Goal: Information Seeking & Learning: Stay updated

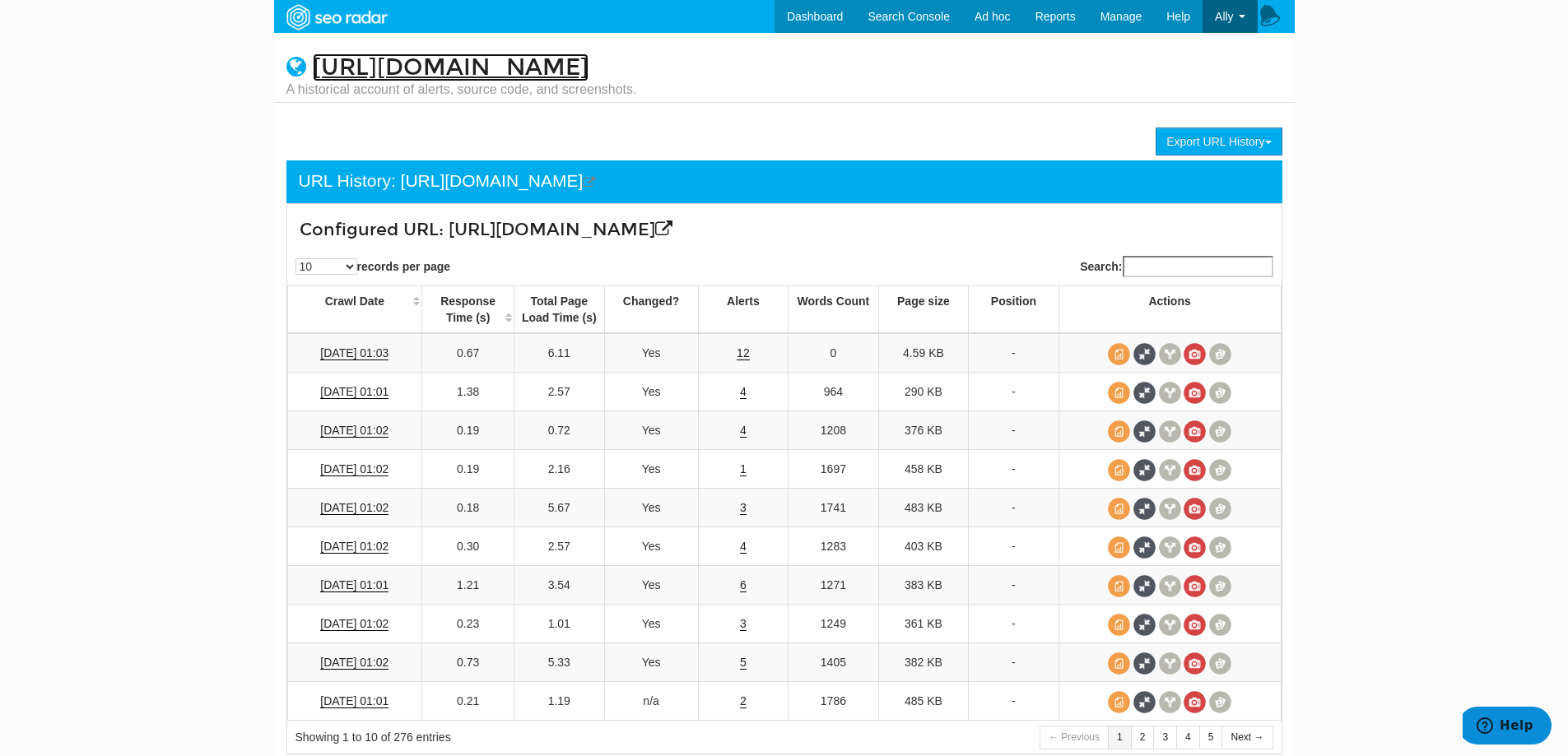
click at [491, 65] on link "[URL][DOMAIN_NAME]" at bounding box center [450, 67] width 276 height 28
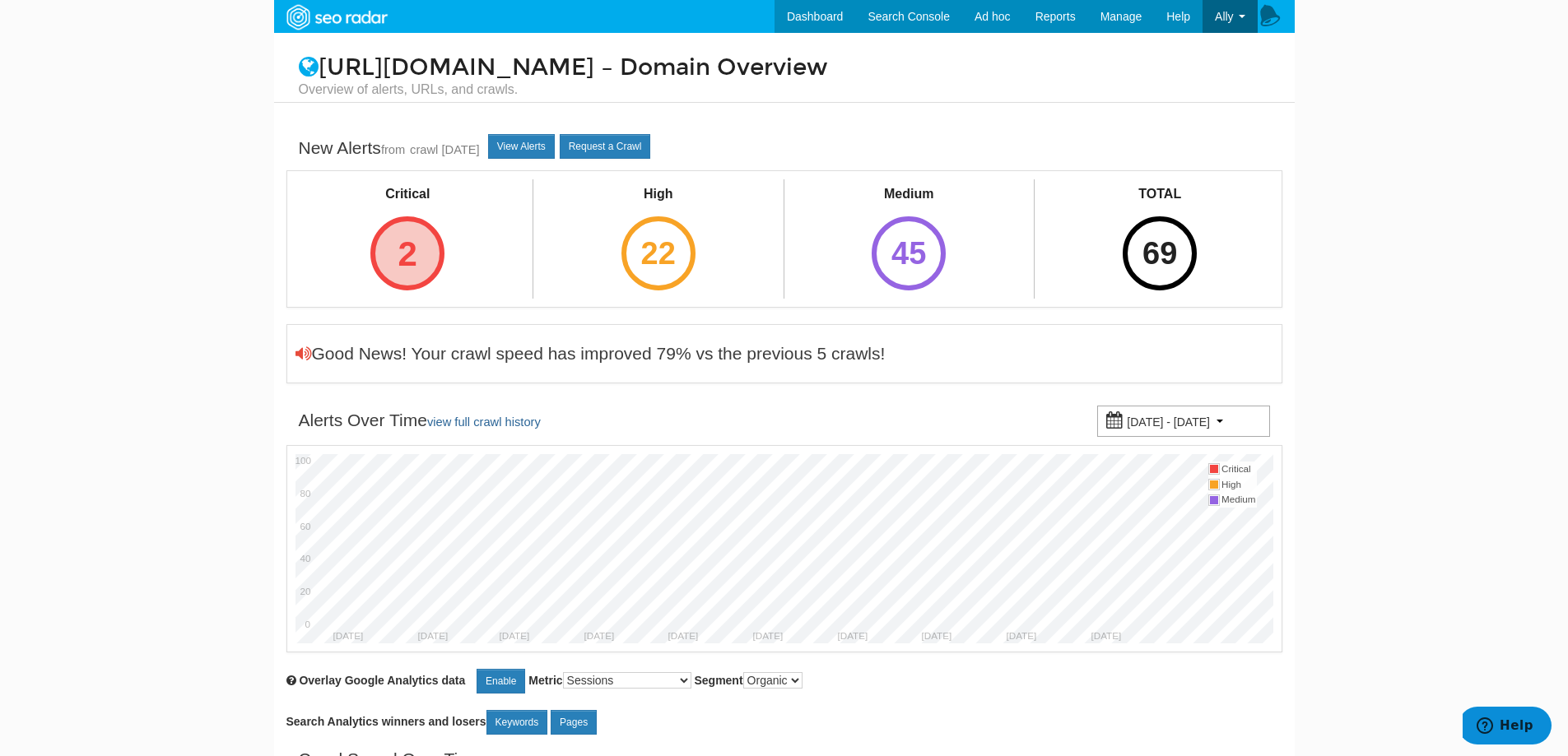
click at [397, 253] on div "2" at bounding box center [407, 253] width 74 height 74
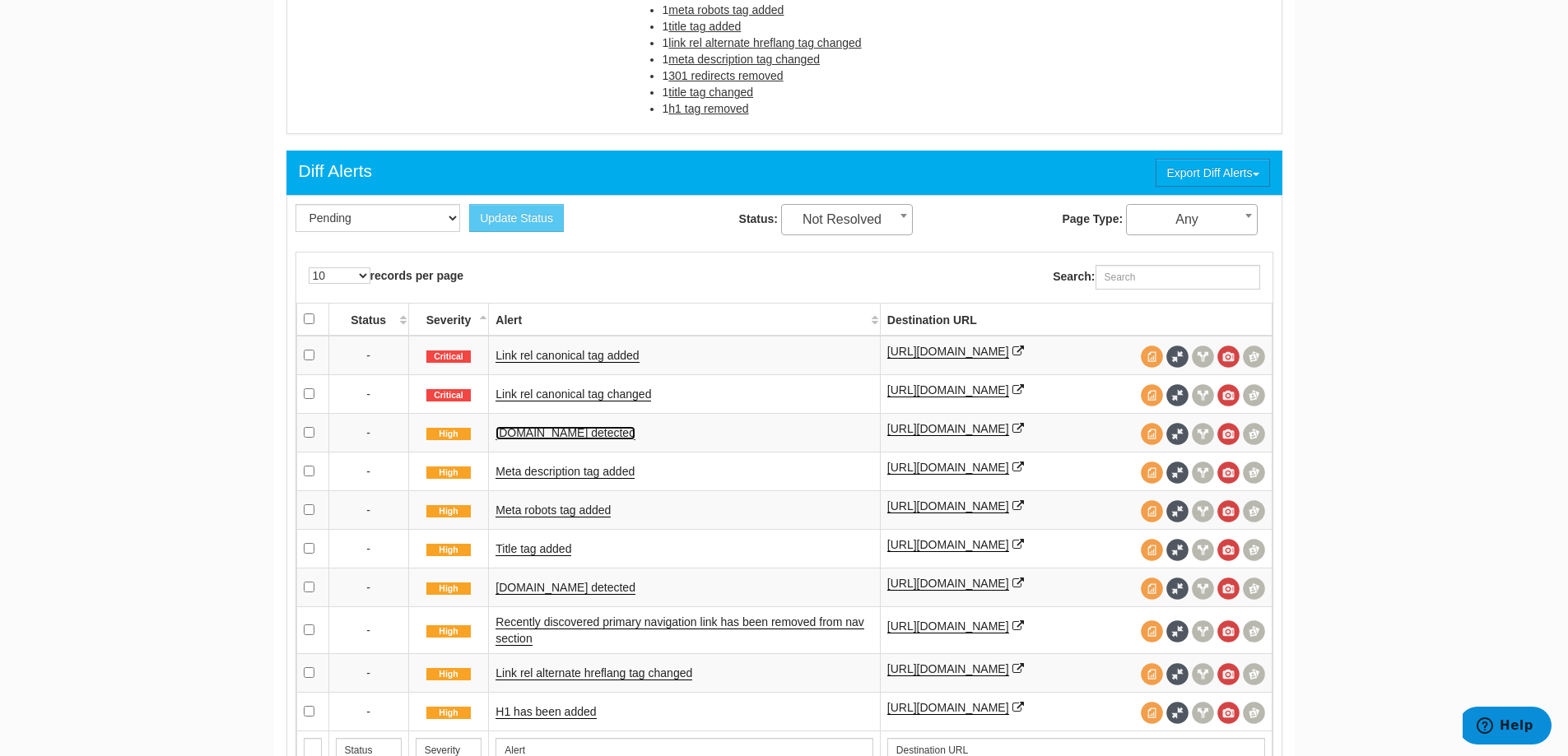
scroll to position [987, 0]
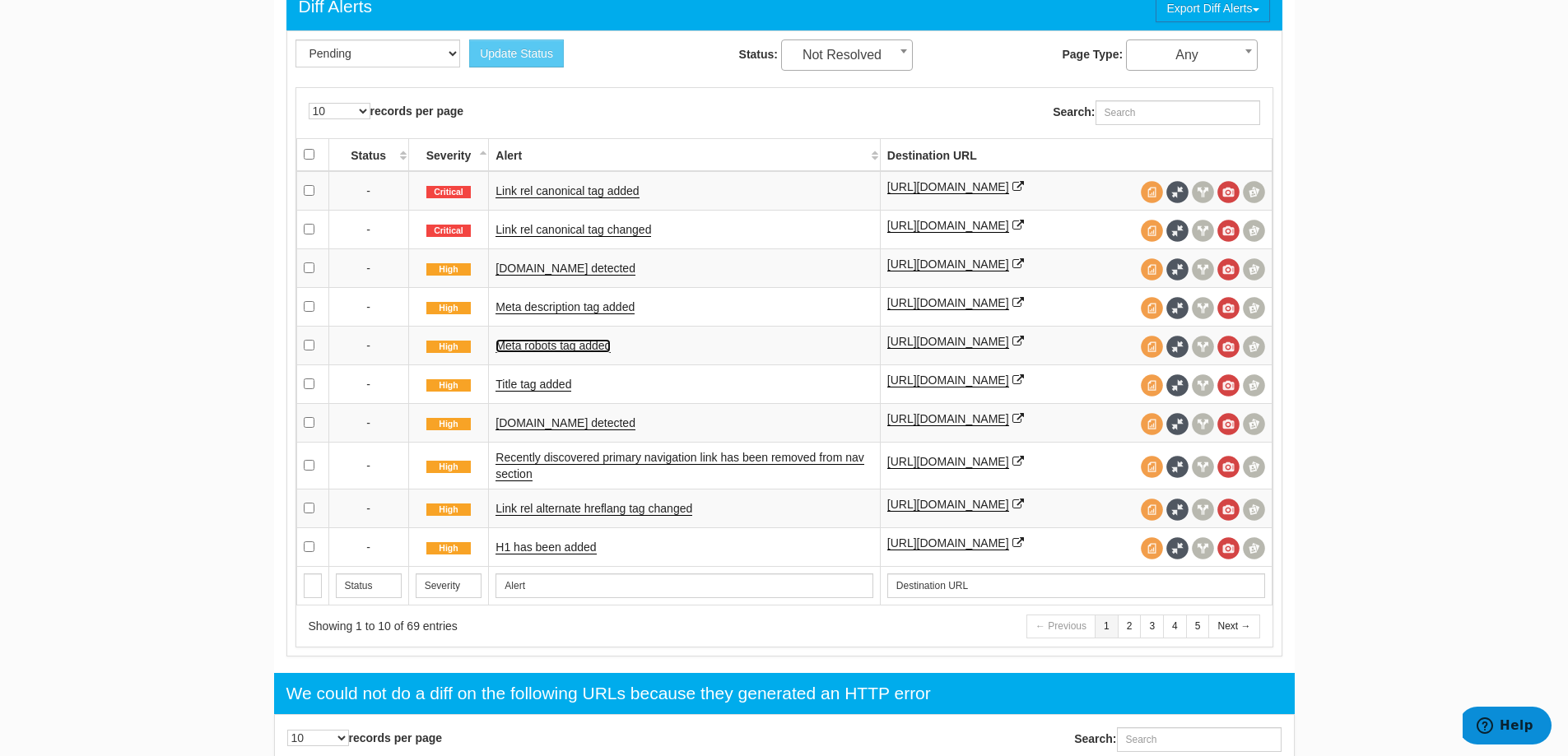
click at [572, 350] on link "Meta robots tag added" at bounding box center [554, 345] width 115 height 14
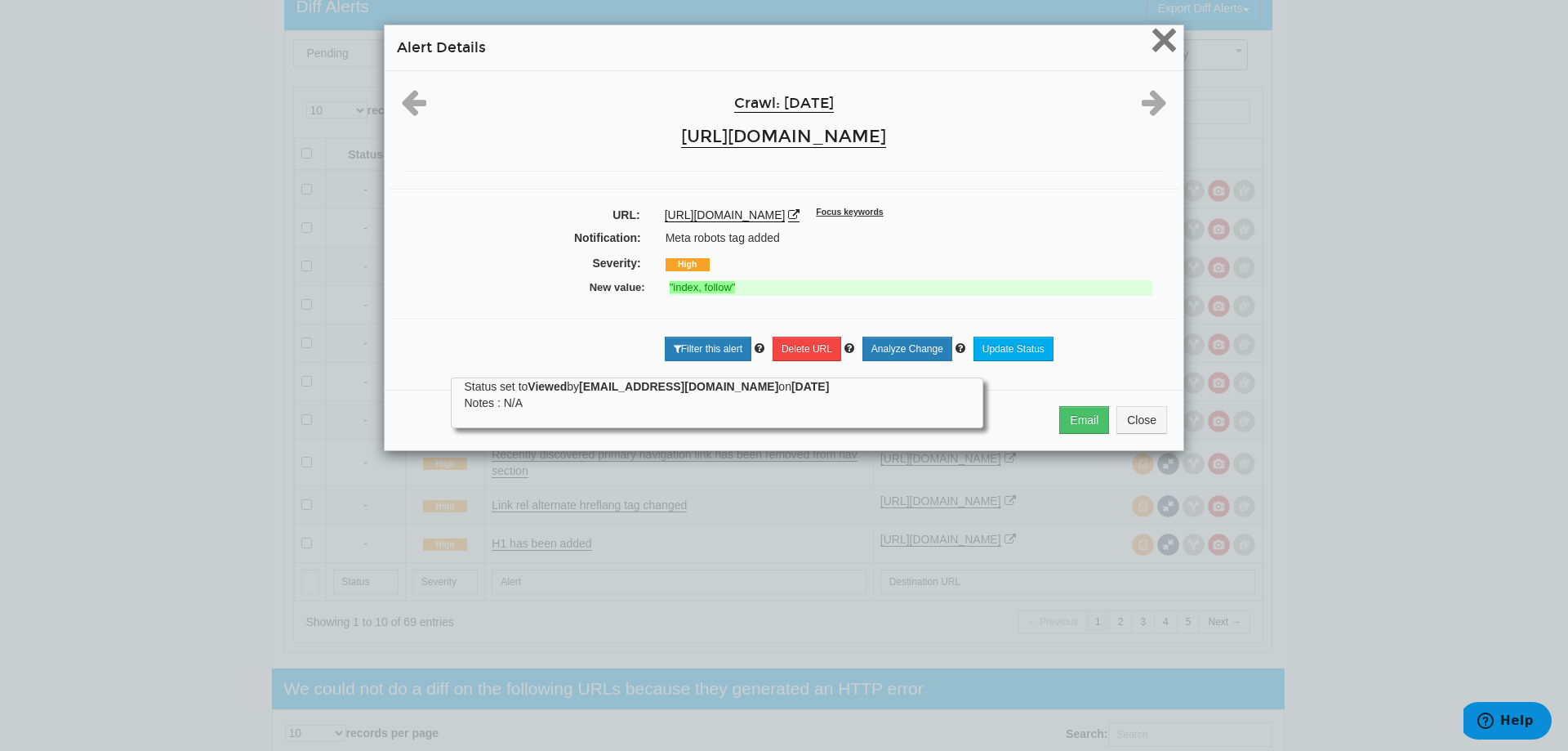
click at [1154, 49] on span "×" at bounding box center [1164, 40] width 29 height 55
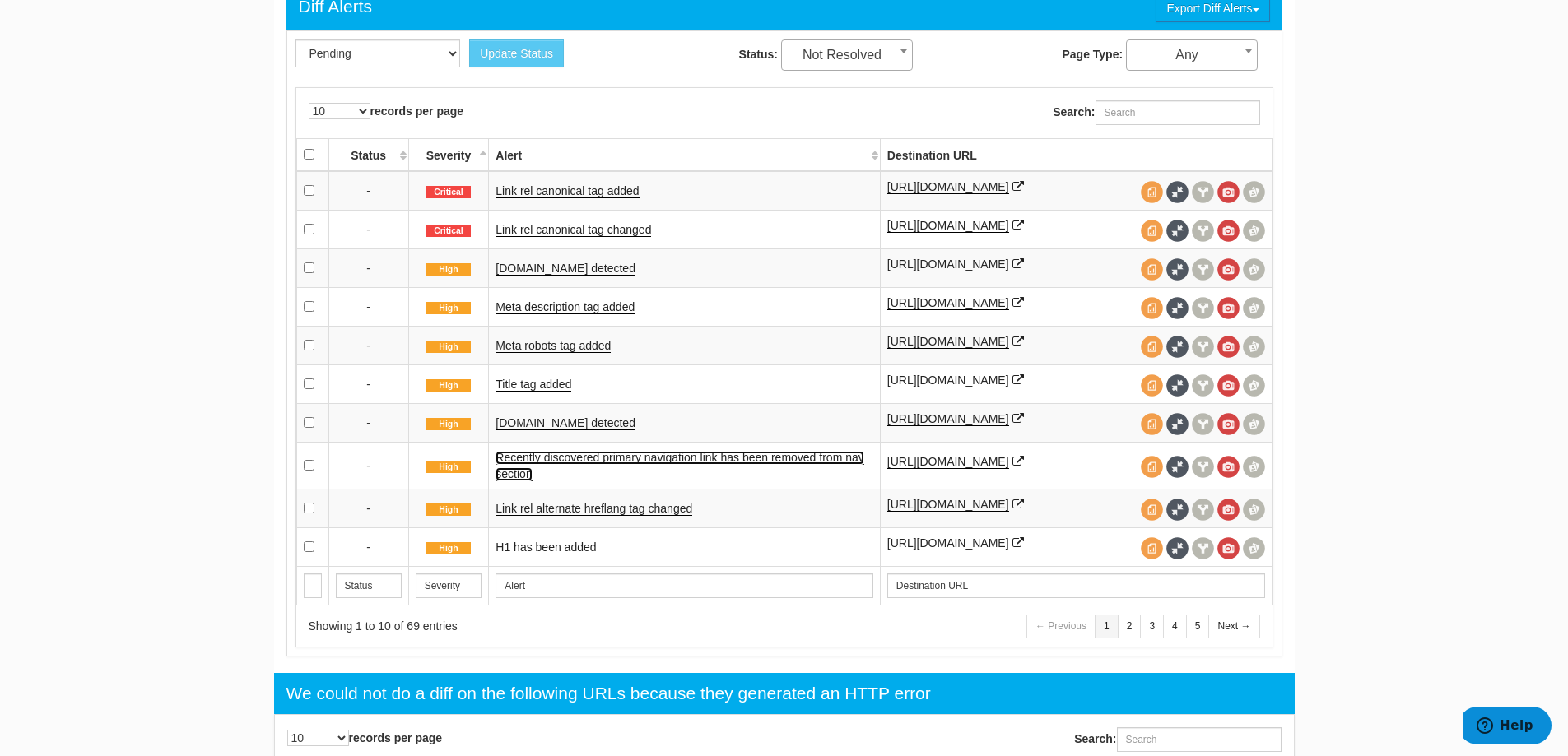
click at [618, 461] on link "Recently discovered primary navigation link has been removed from nav section" at bounding box center [679, 466] width 368 height 31
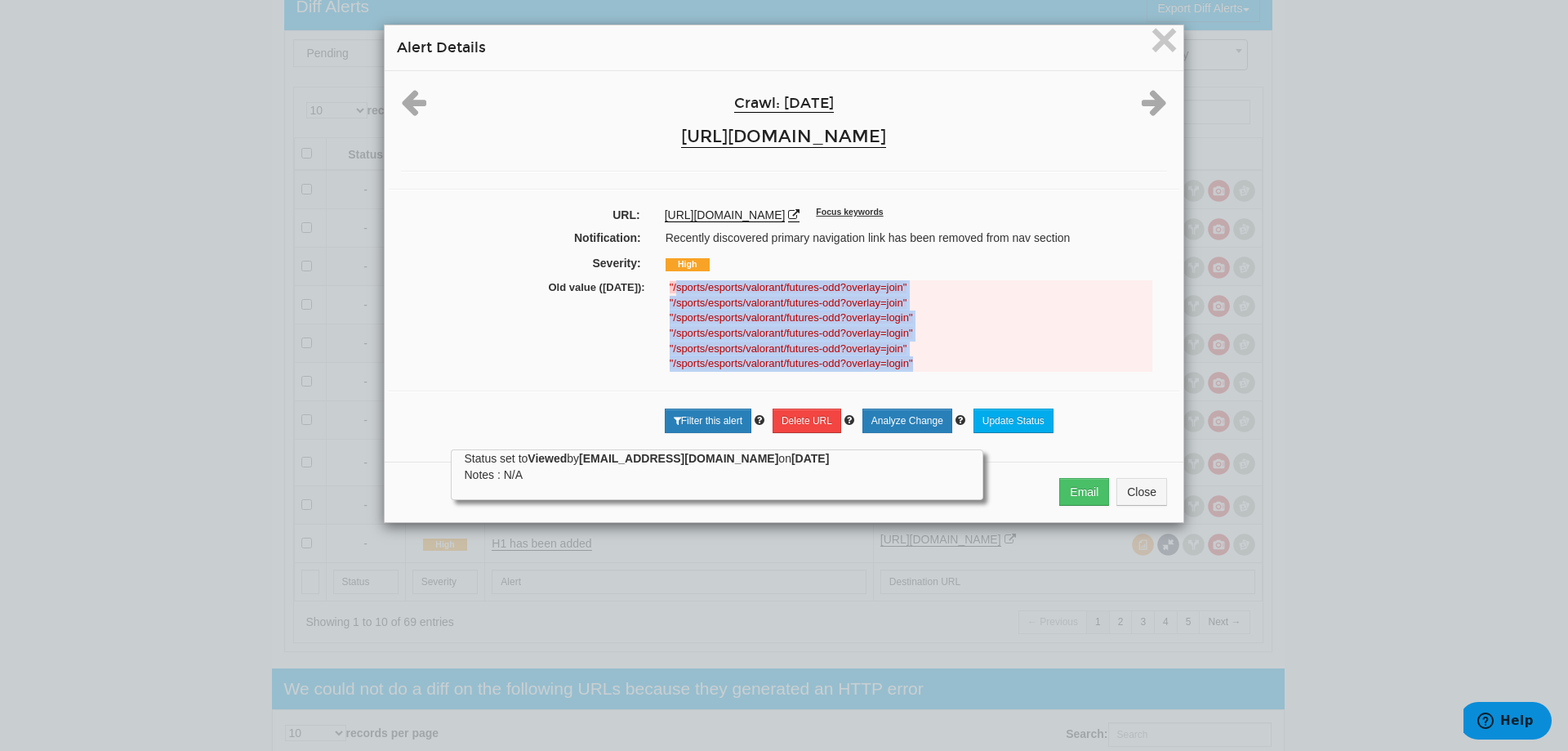
drag, startPoint x: 935, startPoint y: 362, endPoint x: 671, endPoint y: 285, distance: 275.0
click at [672, 285] on ul ""/sports/esports/valorant/futures-odd?overlay=join" "/sports/esports/valorant/f…" at bounding box center [911, 325] width 483 height 91
click at [962, 314] on del ""/sports/esports/valorant/futures-odd?overlay=login"" at bounding box center [911, 318] width 483 height 15
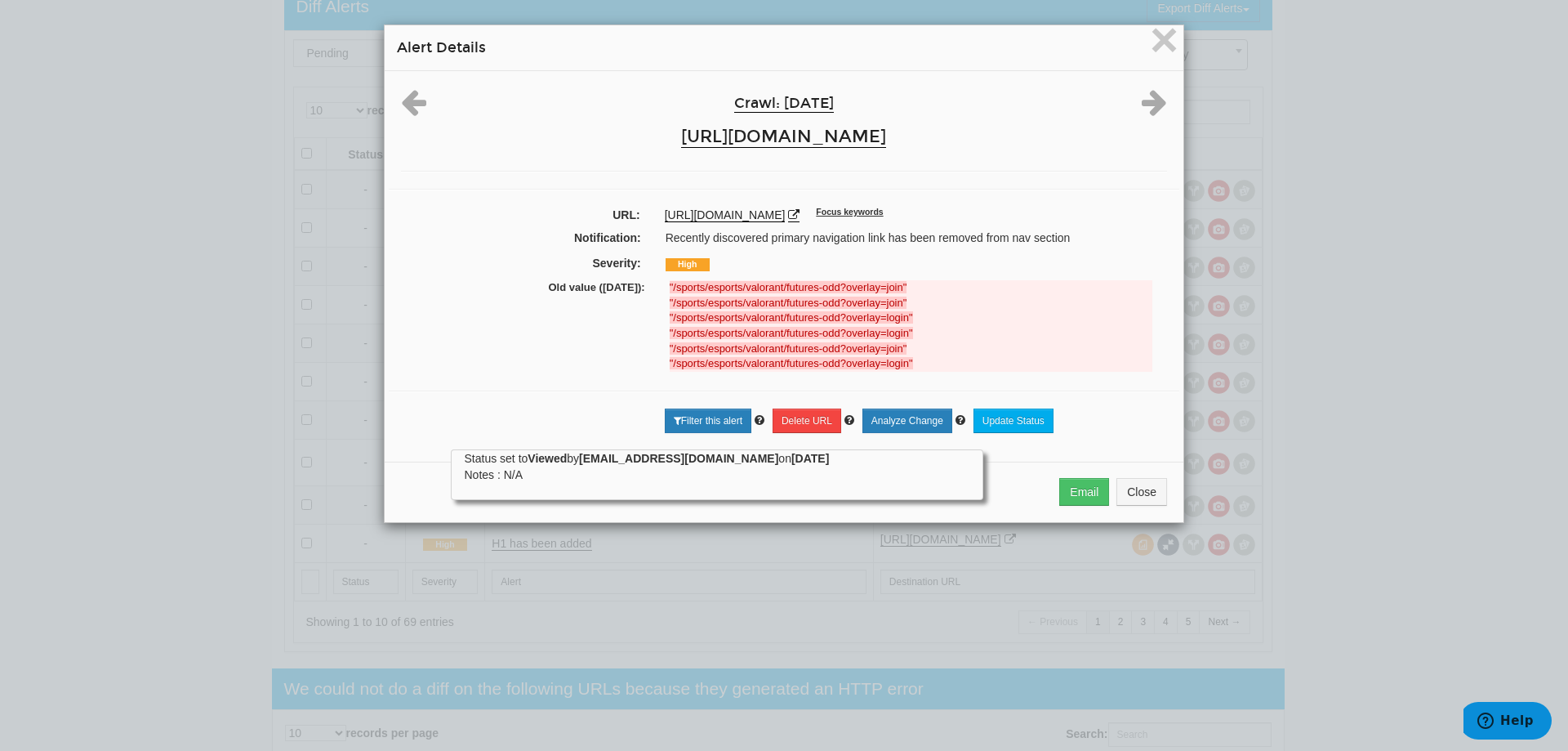
click at [911, 290] on del ""/sports/esports/valorant/futures-odd?overlay=join"" at bounding box center [911, 287] width 483 height 15
drag, startPoint x: 908, startPoint y: 287, endPoint x: 655, endPoint y: 284, distance: 253.0
click at [657, 284] on div ""/sports/esports/valorant/futures-odd?overlay=join" "/sports/esports/valorant/f…" at bounding box center [911, 325] width 507 height 91
drag, startPoint x: 757, startPoint y: 285, endPoint x: 602, endPoint y: 308, distance: 156.7
click at [602, 308] on div "Old value (09/23/2025): "/sports/esports/valorant/futures-odd?overlay=join" "/s…" at bounding box center [784, 325] width 766 height 95
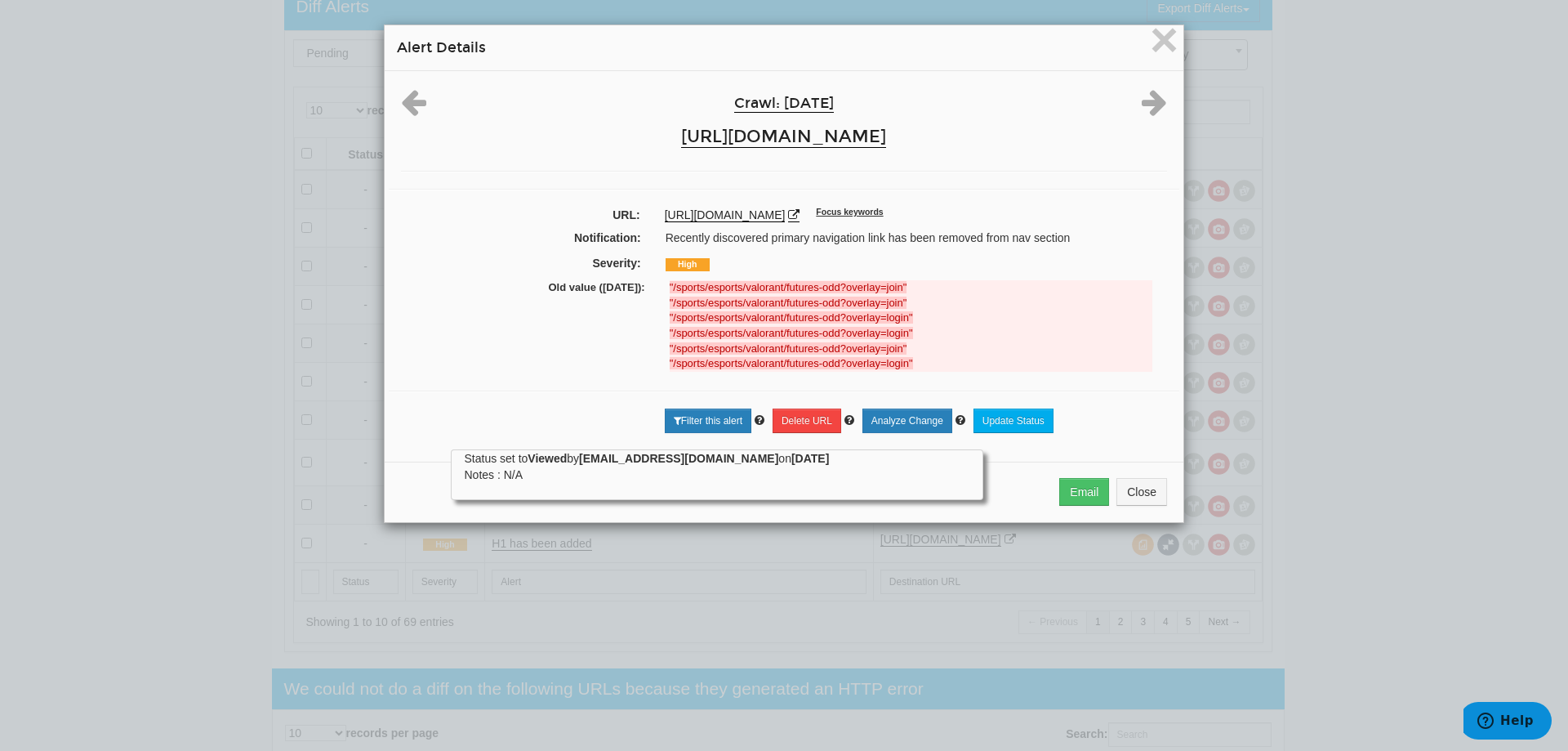
click at [720, 292] on strong ""/sports/esports/valorant/futures-odd?overlay=join"" at bounding box center [789, 287] width 238 height 13
click at [861, 281] on strong ""/sports/esports/valorant/futures-odd?overlay=join"" at bounding box center [789, 287] width 238 height 13
drag, startPoint x: 896, startPoint y: 287, endPoint x: 706, endPoint y: 264, distance: 191.4
click at [670, 285] on strong ""/sports/esports/valorant/futures-odd?overlay=join"" at bounding box center [789, 287] width 238 height 13
click at [1150, 51] on span "×" at bounding box center [1164, 40] width 29 height 55
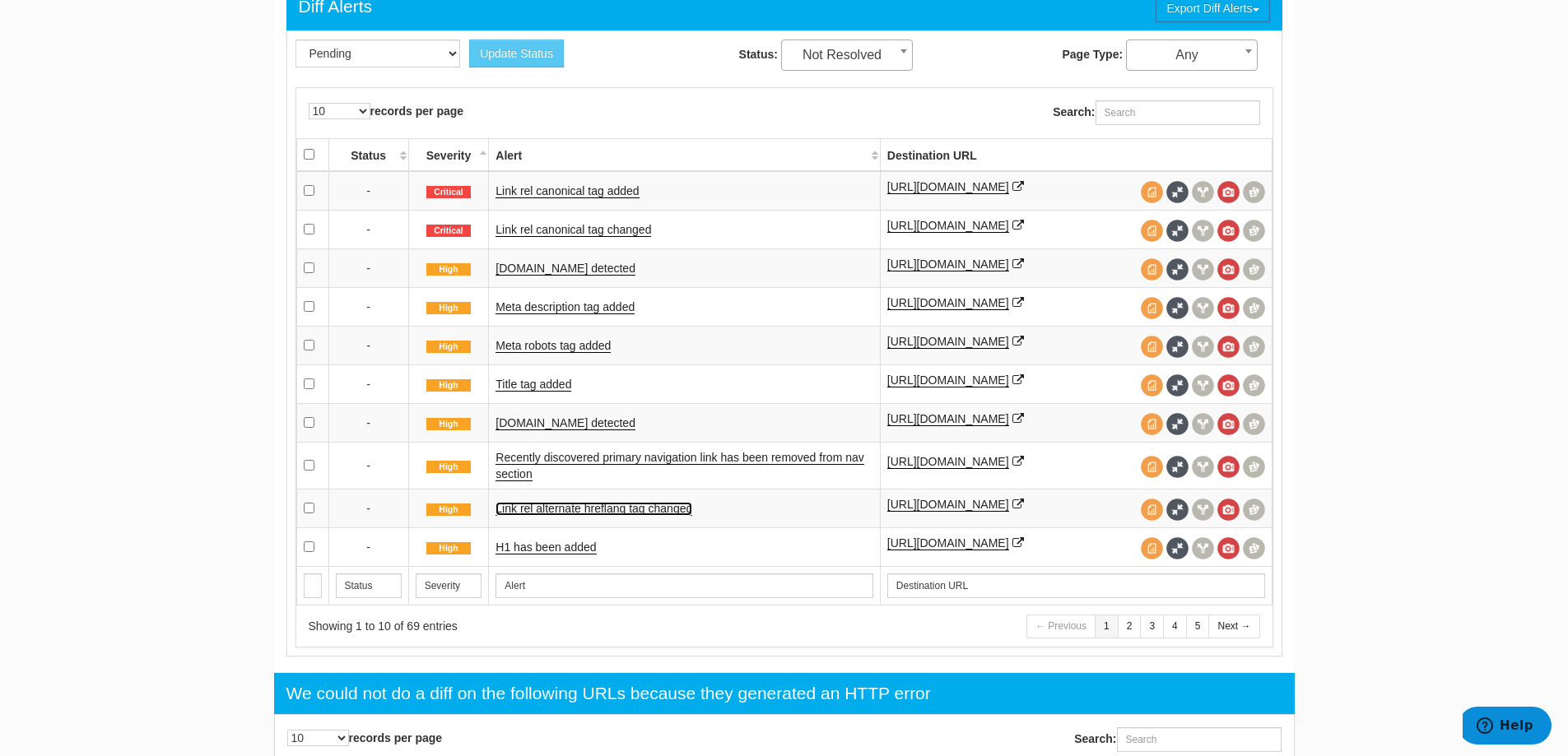
click at [581, 512] on link "Link rel alternate hreflang tag changed" at bounding box center [594, 508] width 197 height 14
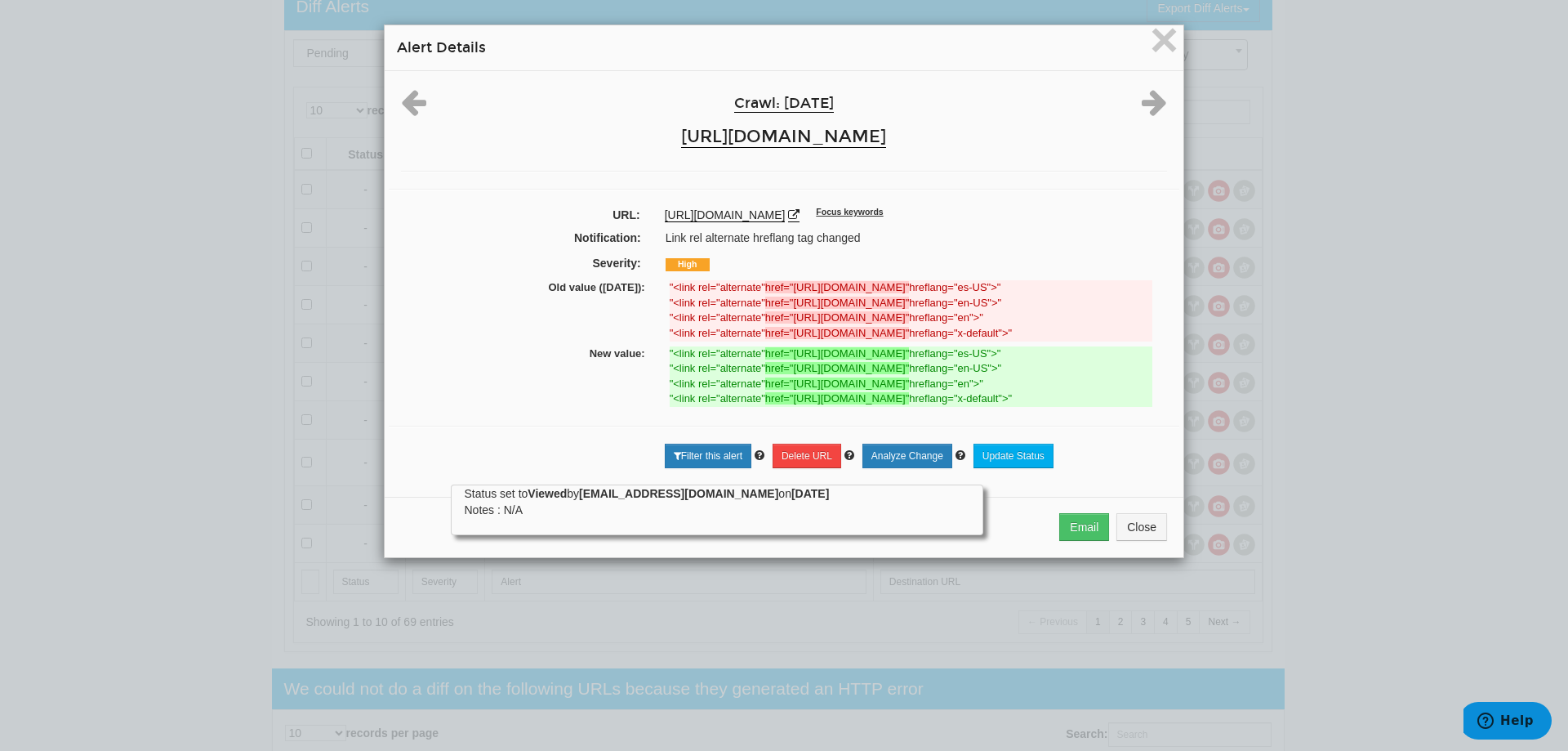
click at [1280, 421] on div "× Alert Details Crawl: 09/24/2025 https://www.bovada.lv URL: https://www.bovada…" at bounding box center [784, 375] width 1568 height 751
click at [1155, 38] on span "×" at bounding box center [1164, 40] width 29 height 55
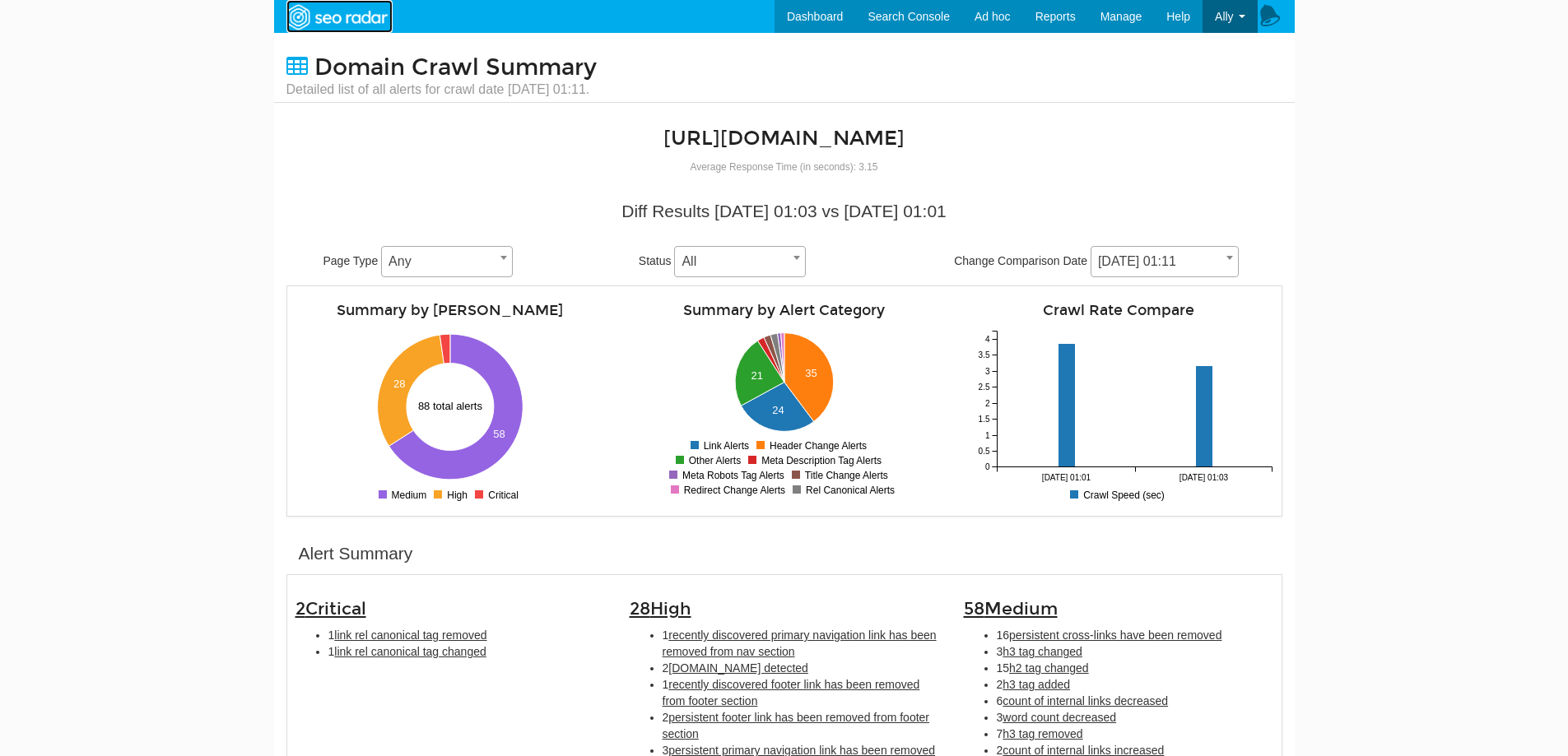
click at [337, 18] on img at bounding box center [337, 17] width 114 height 30
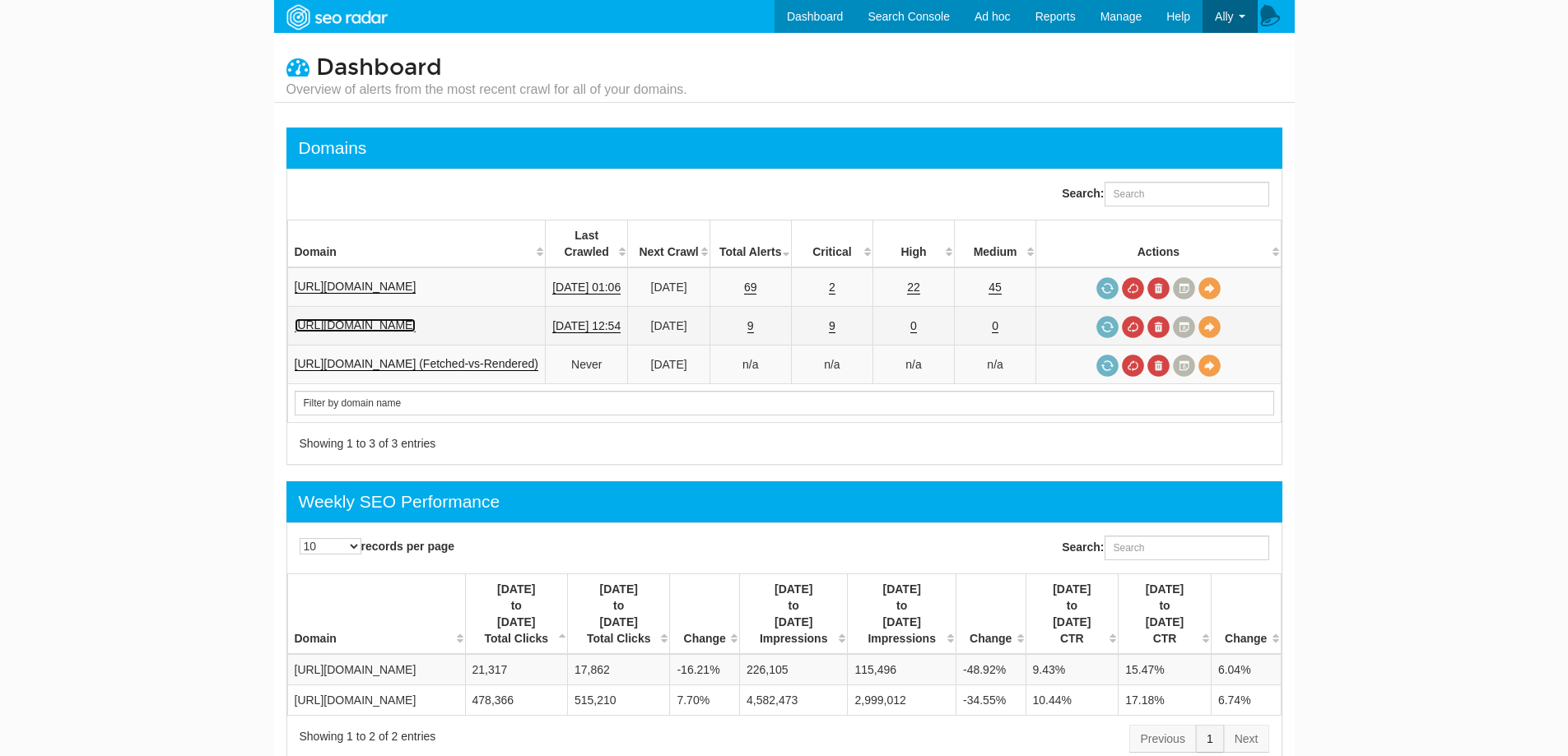
click at [380, 318] on link "[URL][DOMAIN_NAME]" at bounding box center [355, 325] width 121 height 14
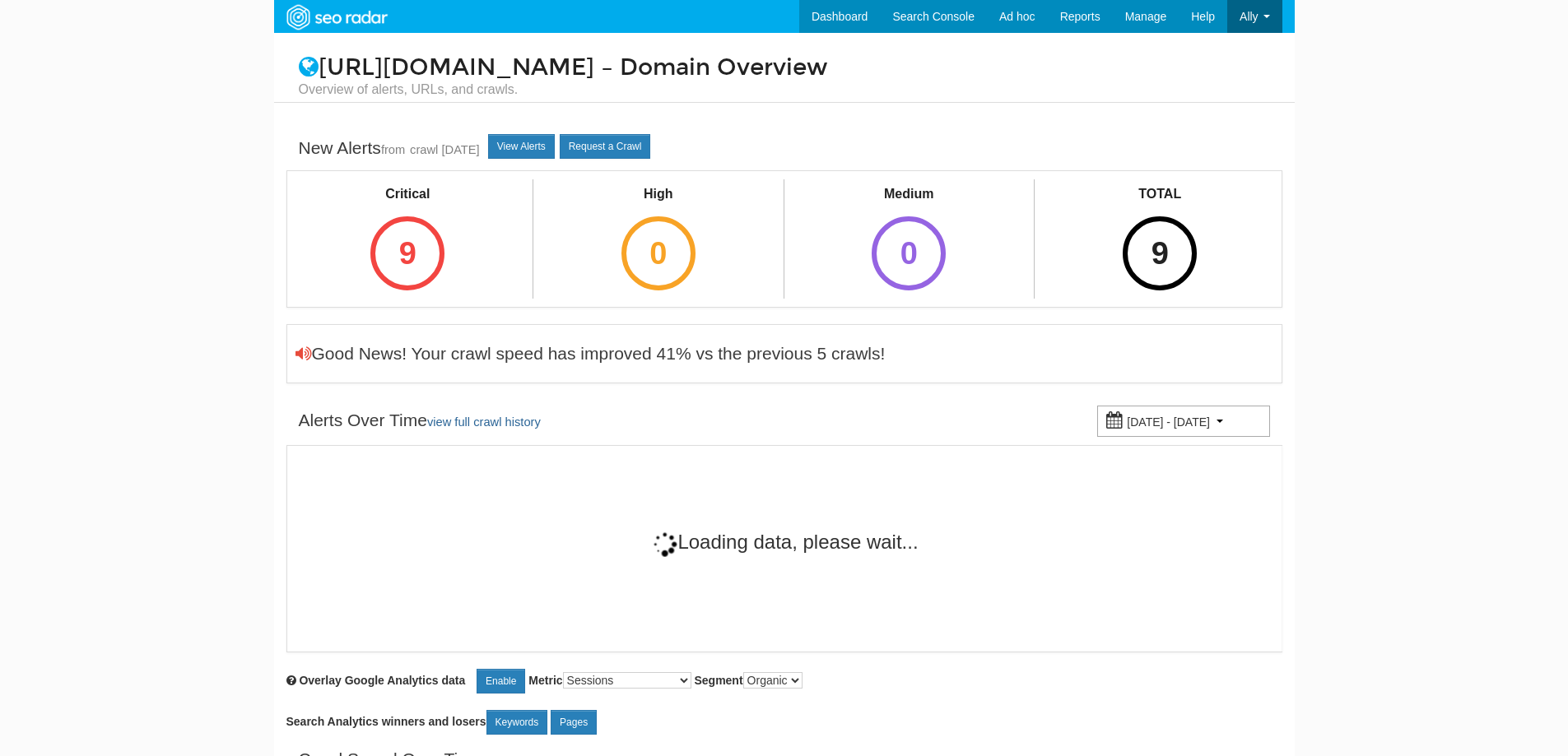
select select "25"
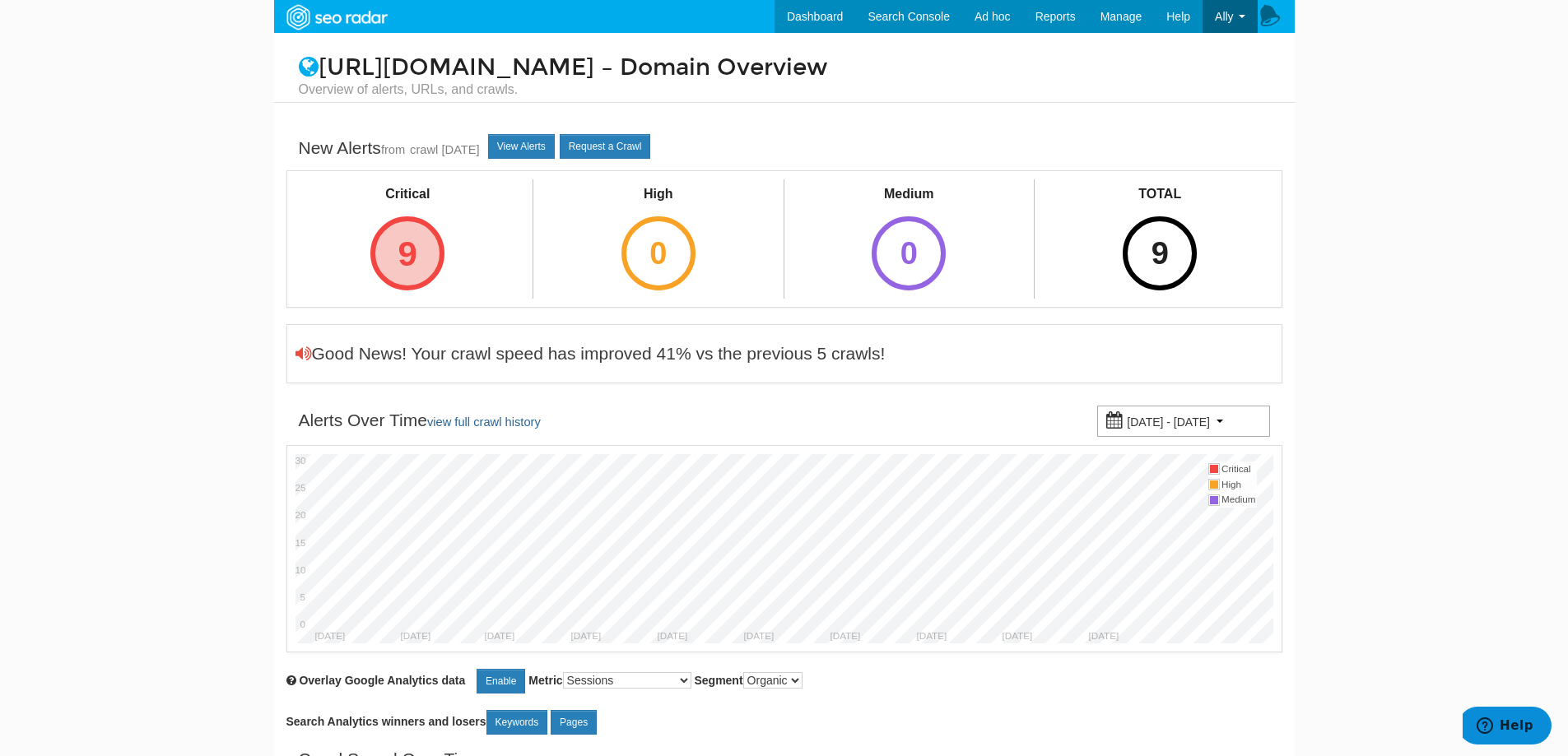
click at [405, 259] on div "9" at bounding box center [407, 253] width 74 height 74
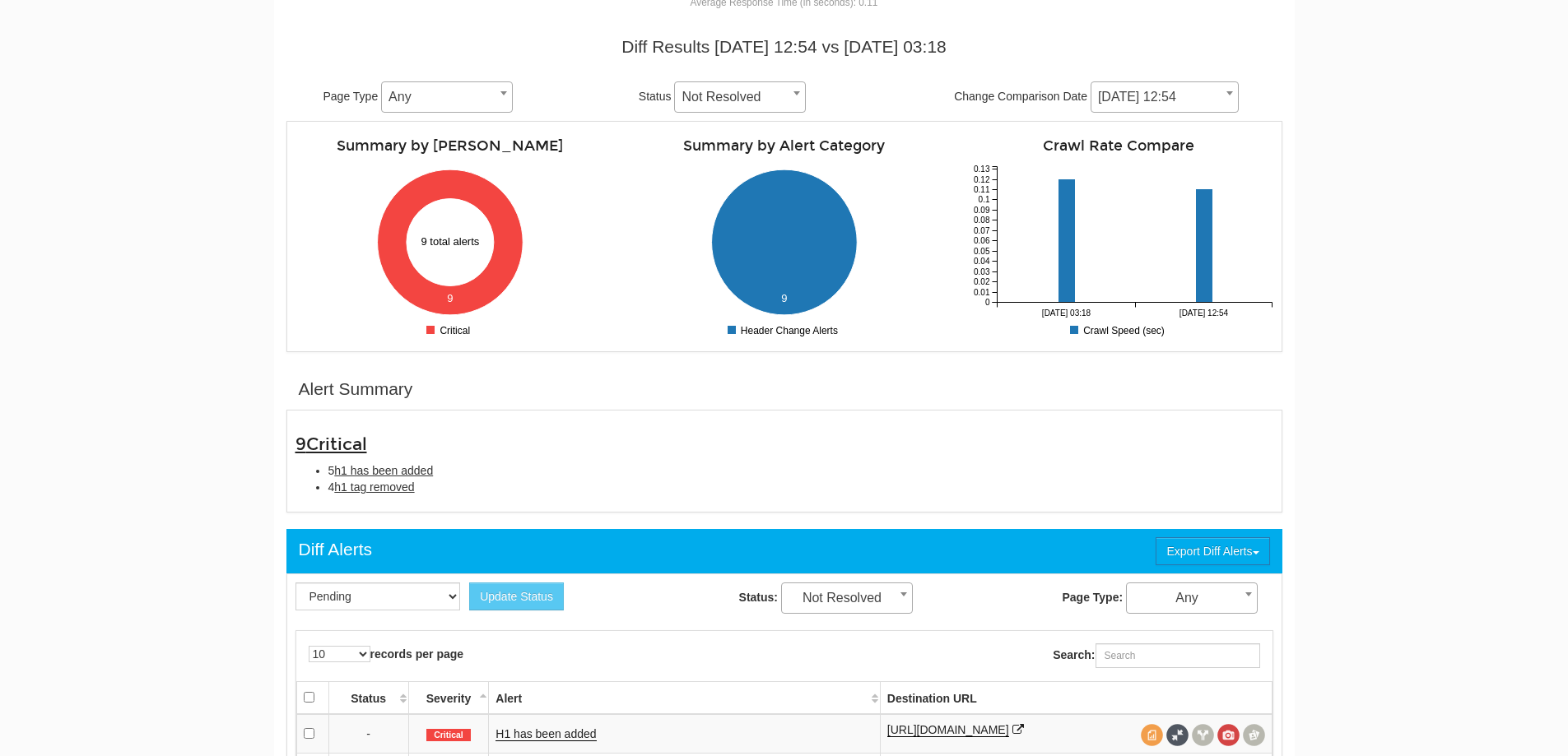
scroll to position [247, 0]
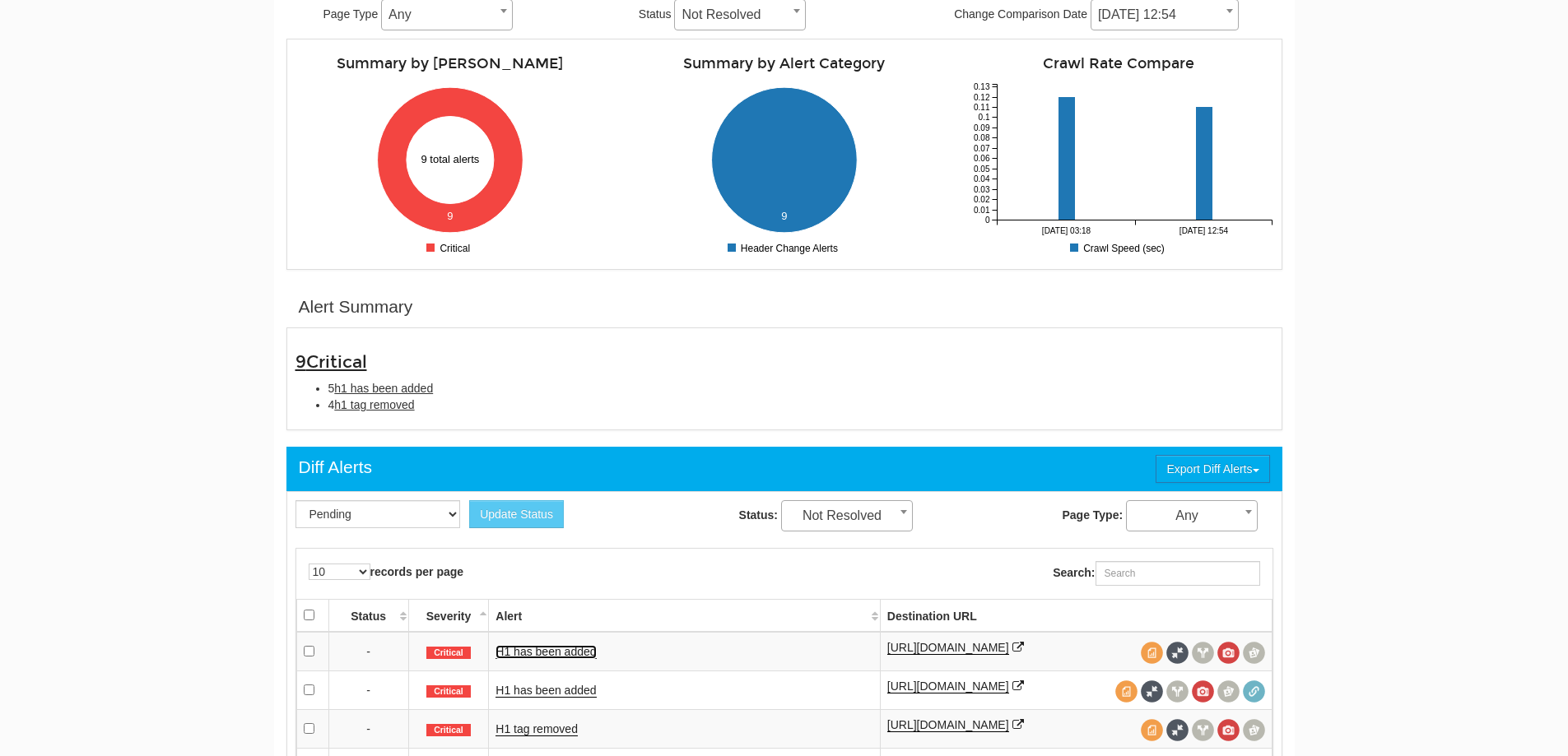
click at [548, 650] on link "H1 has been added" at bounding box center [546, 652] width 100 height 14
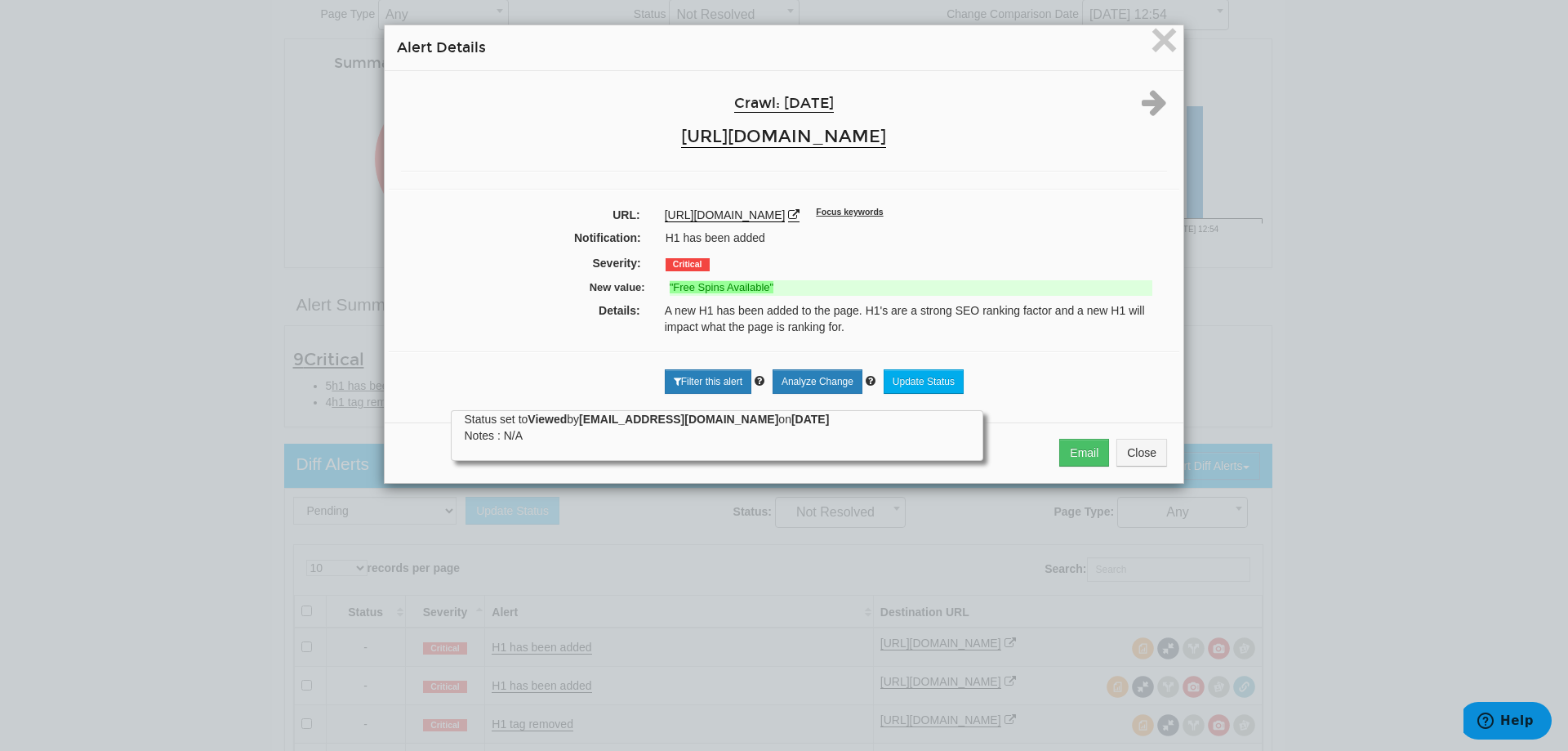
drag, startPoint x: 543, startPoint y: 646, endPoint x: 919, endPoint y: 197, distance: 585.6
click at [919, 197] on div "Crawl: [DATE] [URL][DOMAIN_NAME] URL: [URL][DOMAIN_NAME] Focus keywords Notific…" at bounding box center [784, 240] width 799 height 339
click at [1172, 43] on span "×" at bounding box center [1164, 40] width 29 height 55
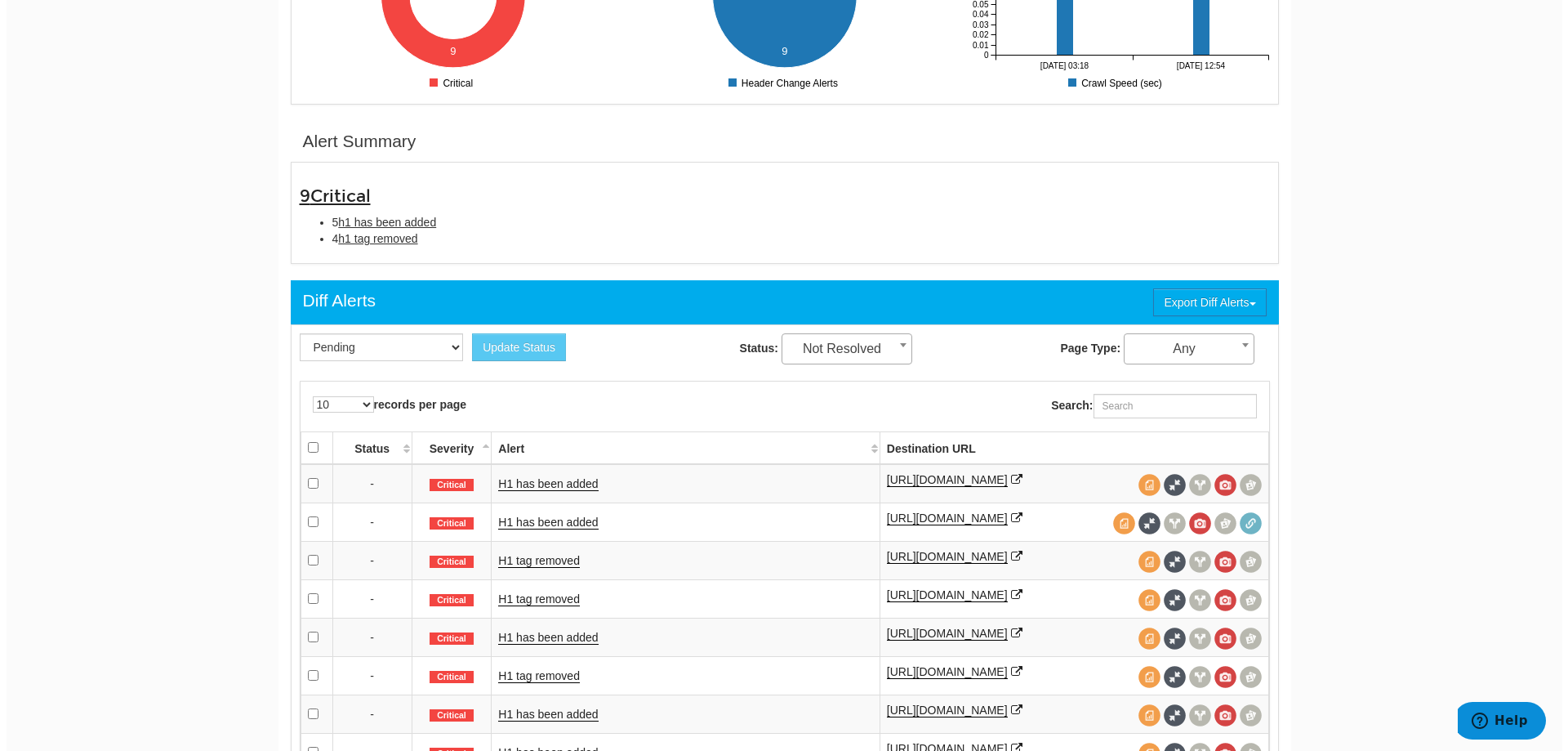
scroll to position [653, 0]
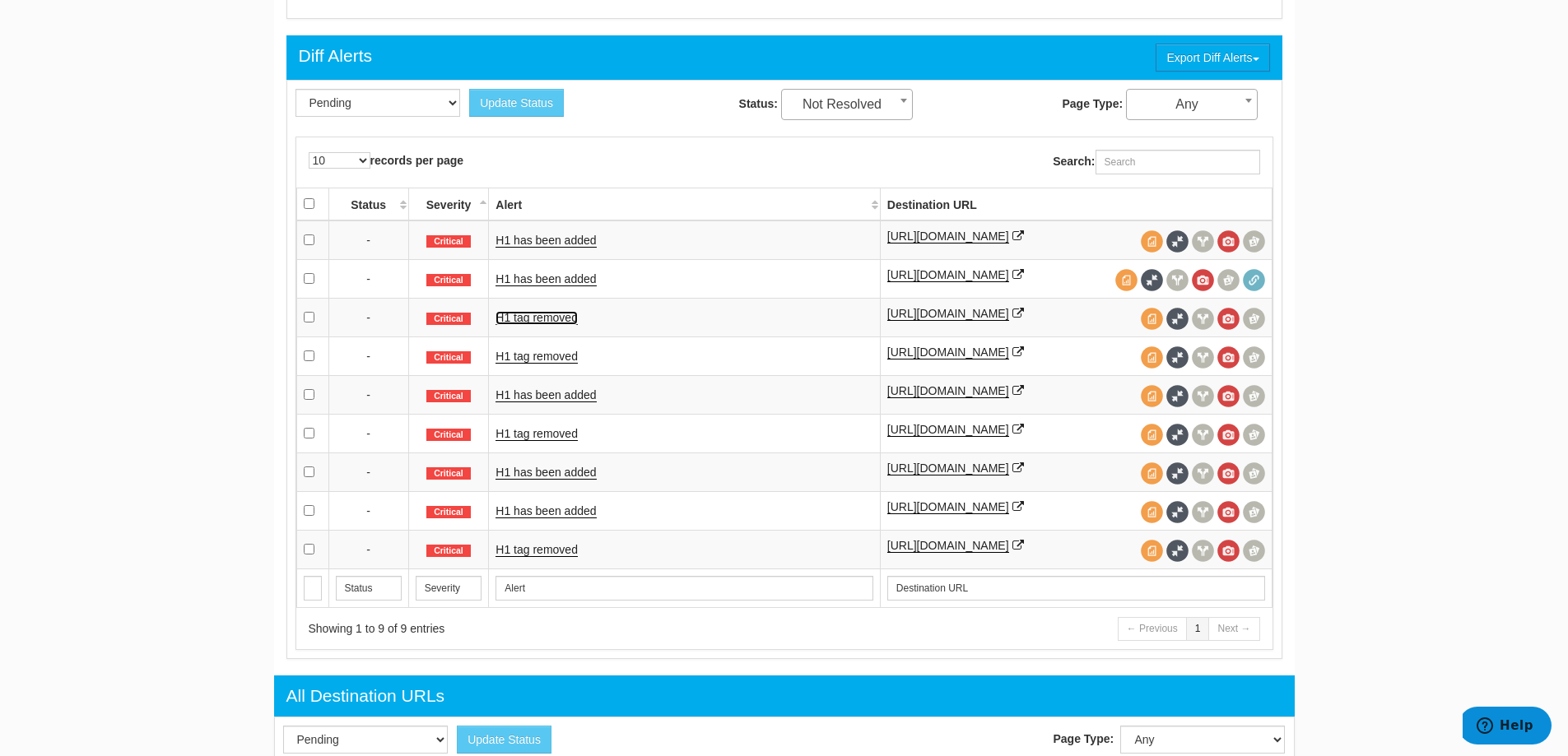
drag, startPoint x: 579, startPoint y: 287, endPoint x: 562, endPoint y: 328, distance: 44.4
click at [562, 325] on link "H1 tag removed" at bounding box center [537, 317] width 82 height 14
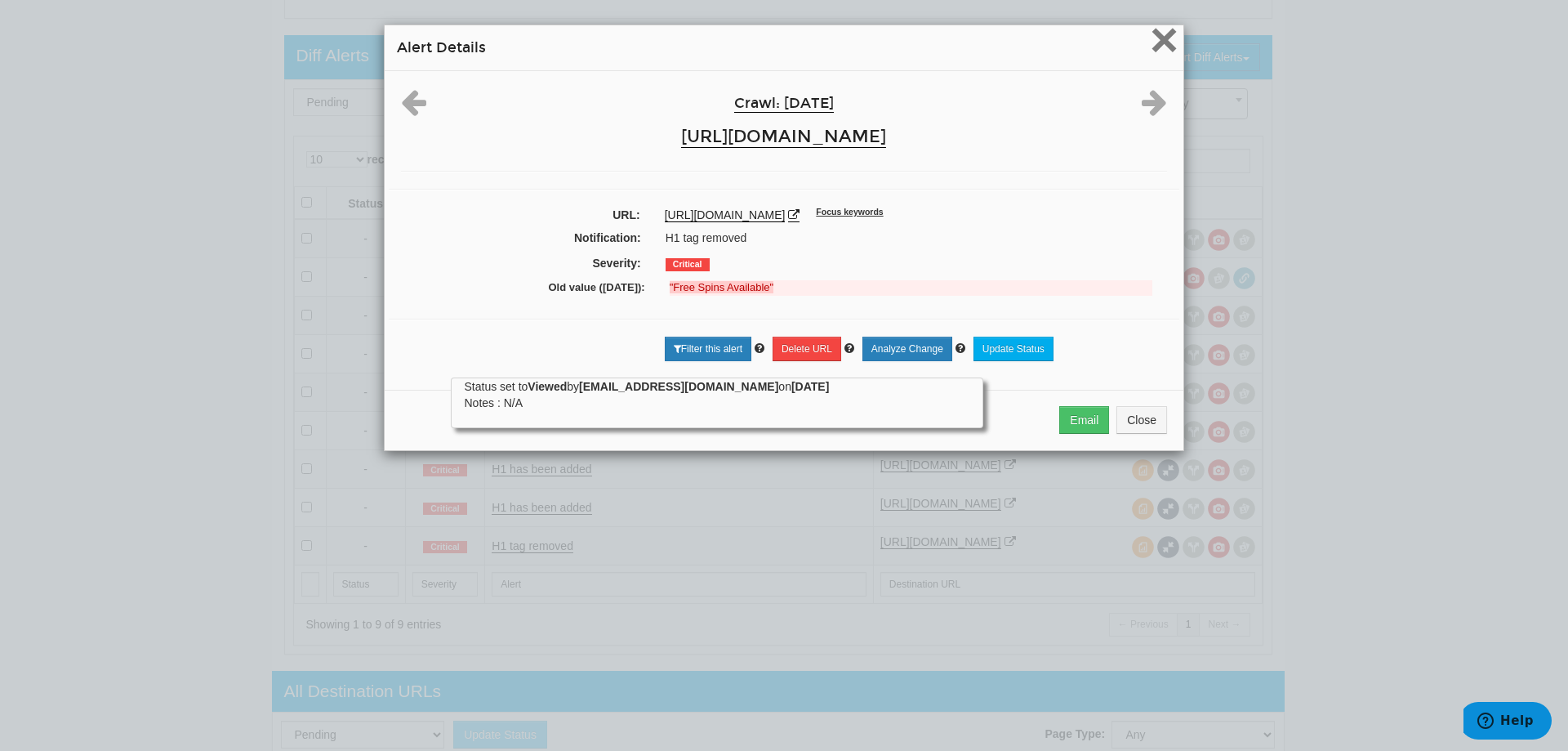
click at [1159, 32] on span "×" at bounding box center [1164, 40] width 29 height 55
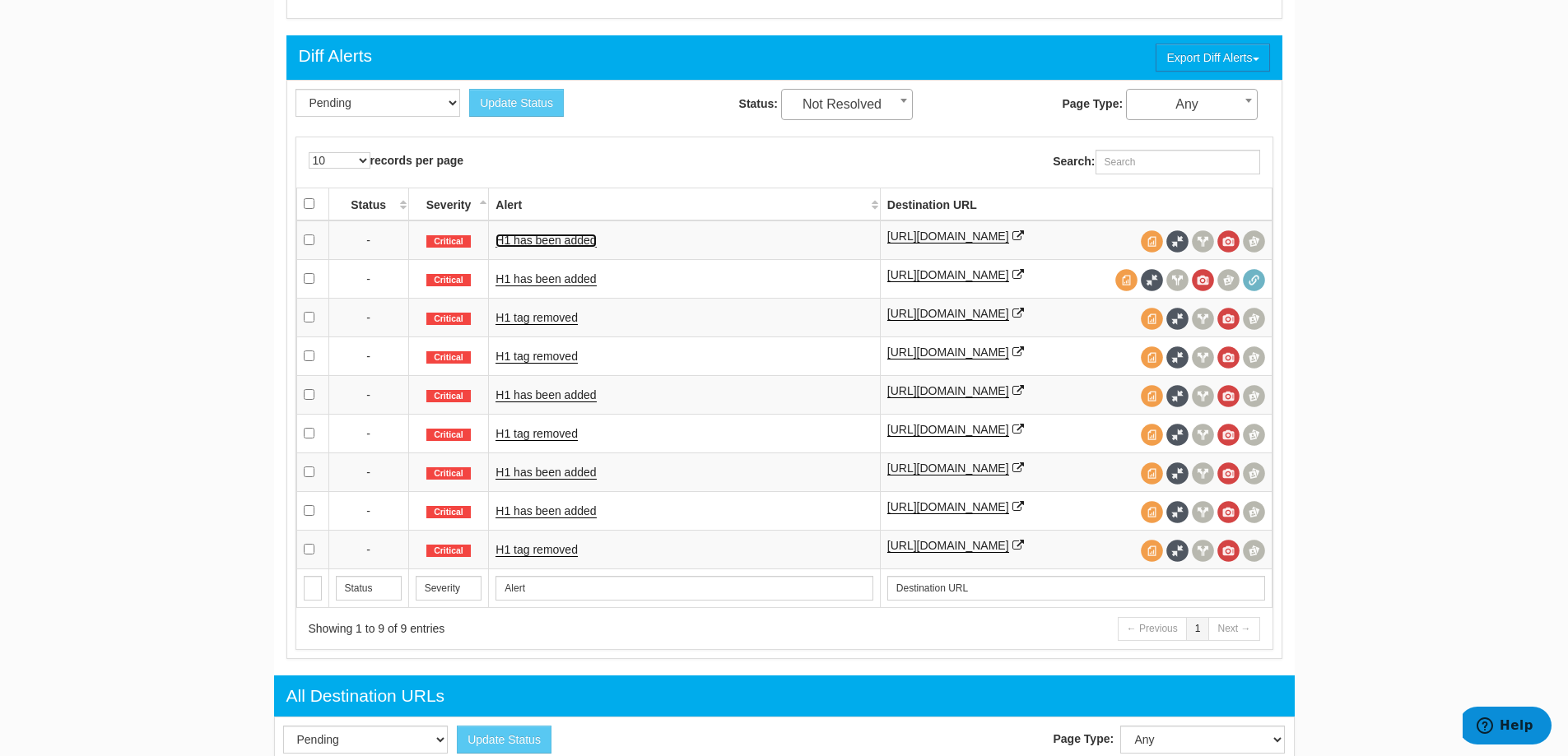
click at [583, 236] on link "H1 has been added" at bounding box center [546, 240] width 100 height 14
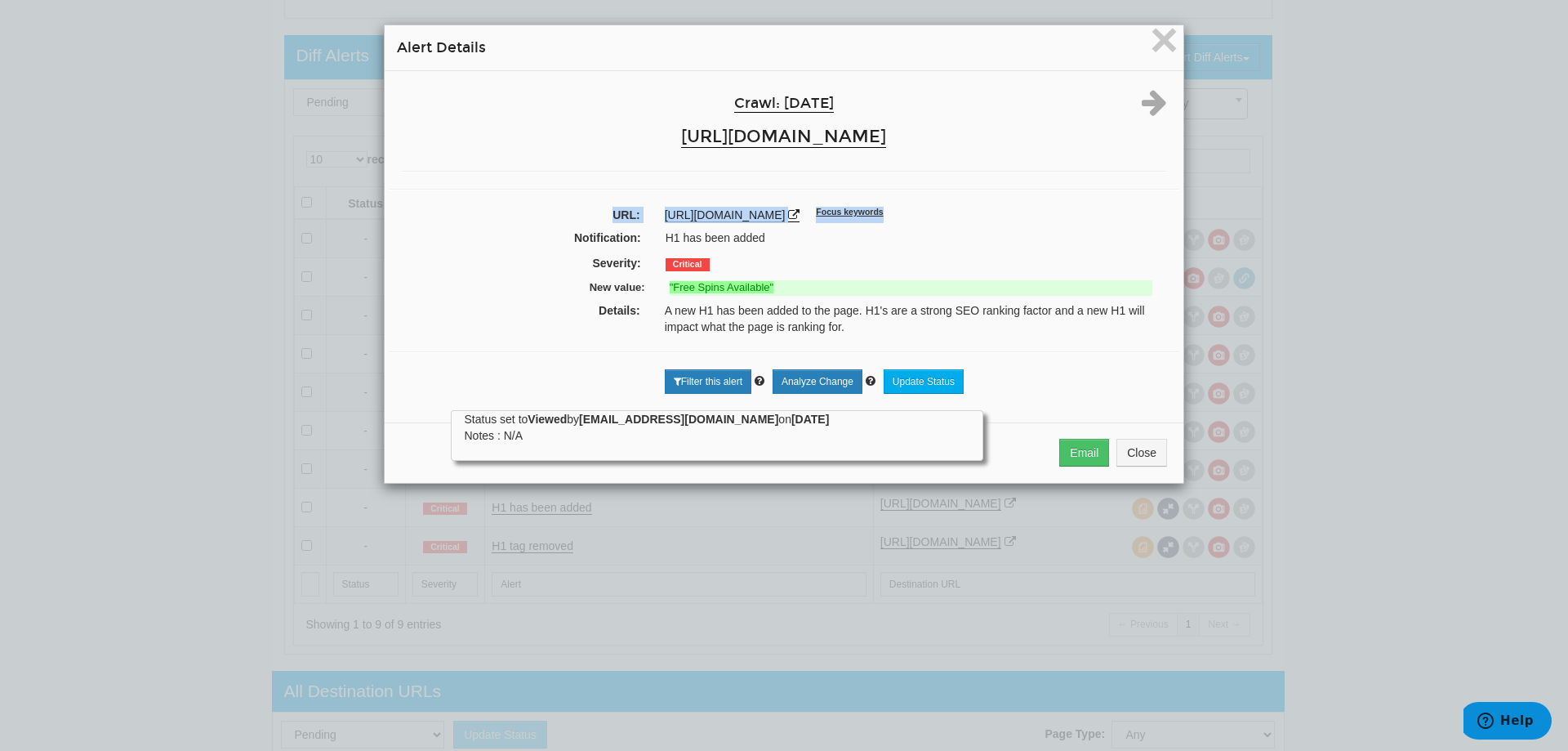
click at [1347, 167] on div "× Alert Details Crawl: [DATE] [URL][DOMAIN_NAME] URL: [URL][DOMAIN_NAME] Focus …" at bounding box center [784, 375] width 1568 height 751
click at [800, 216] on icon at bounding box center [794, 215] width 12 height 12
